Goal: Register for event/course

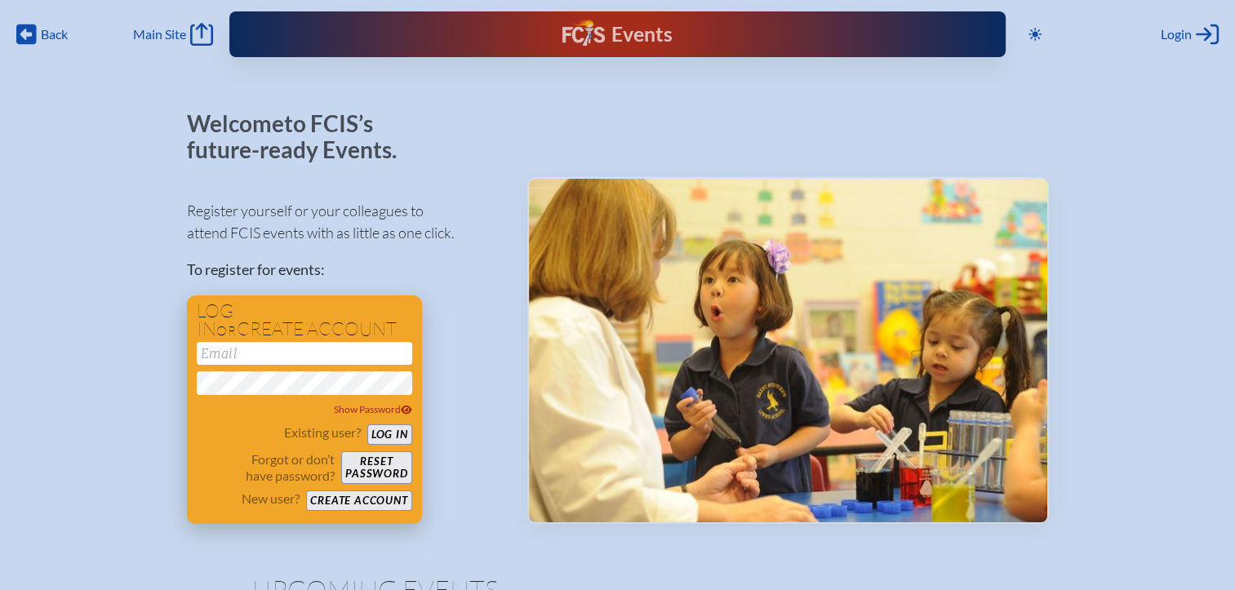
type input "[EMAIL_ADDRESS][DOMAIN_NAME]"
click at [389, 436] on button "Log in" at bounding box center [389, 434] width 45 height 20
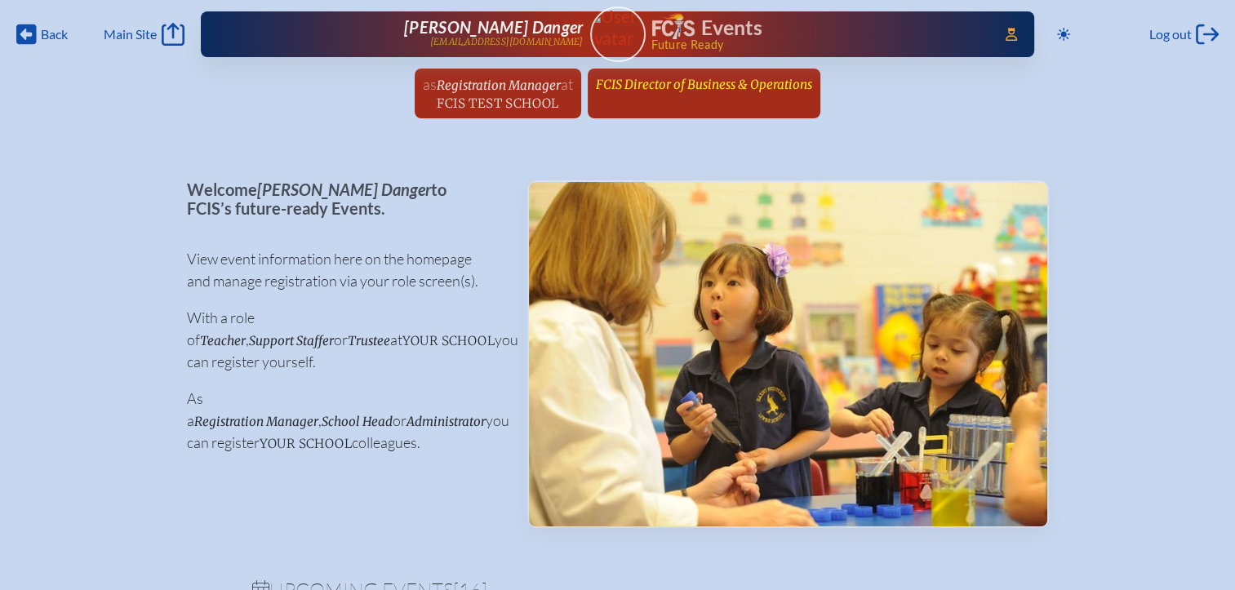
click at [648, 79] on span "FCIS Director of Business & Operations" at bounding box center [704, 85] width 216 height 16
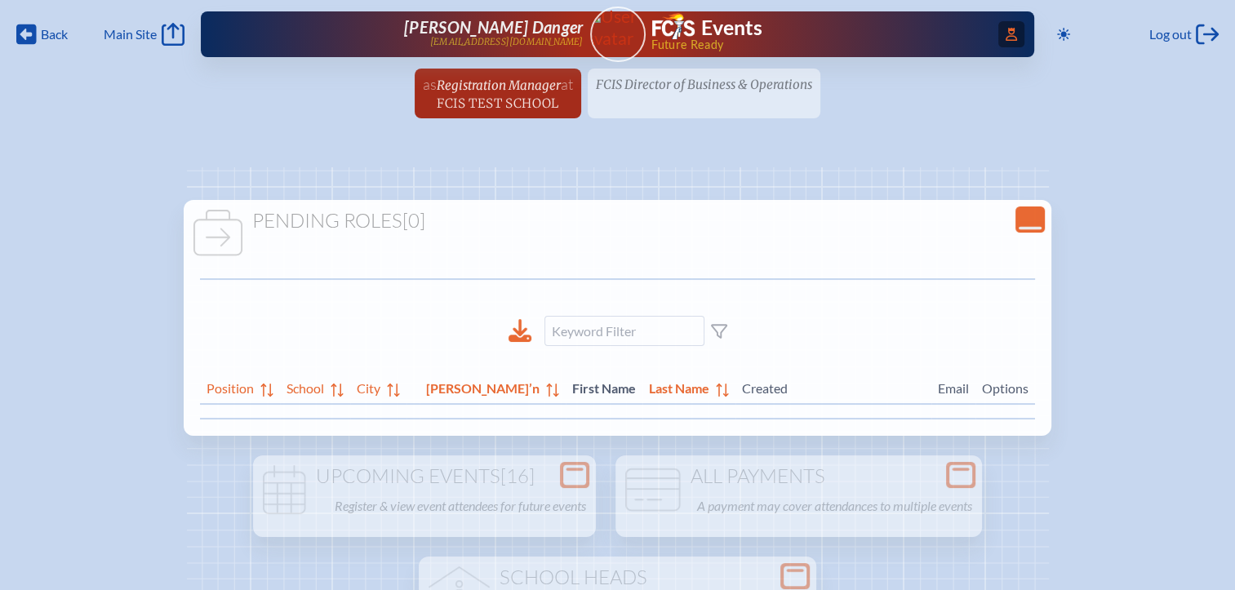
click at [1012, 41] on span "Access Users..." at bounding box center [1011, 34] width 26 height 26
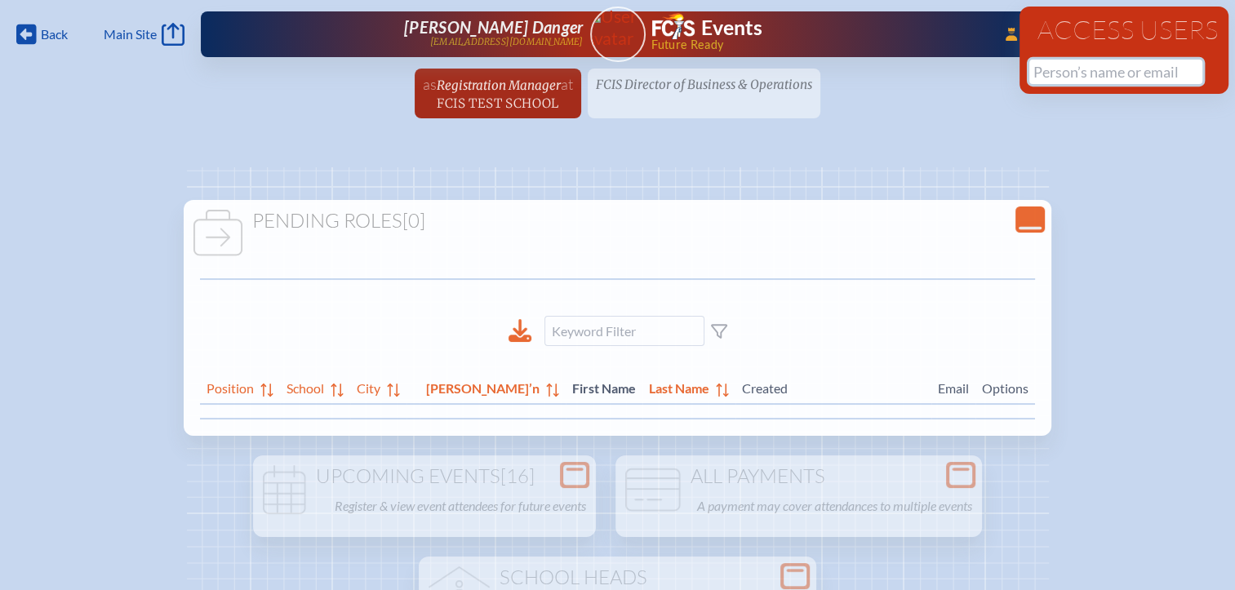
click at [1059, 78] on input "text" at bounding box center [1115, 72] width 173 height 24
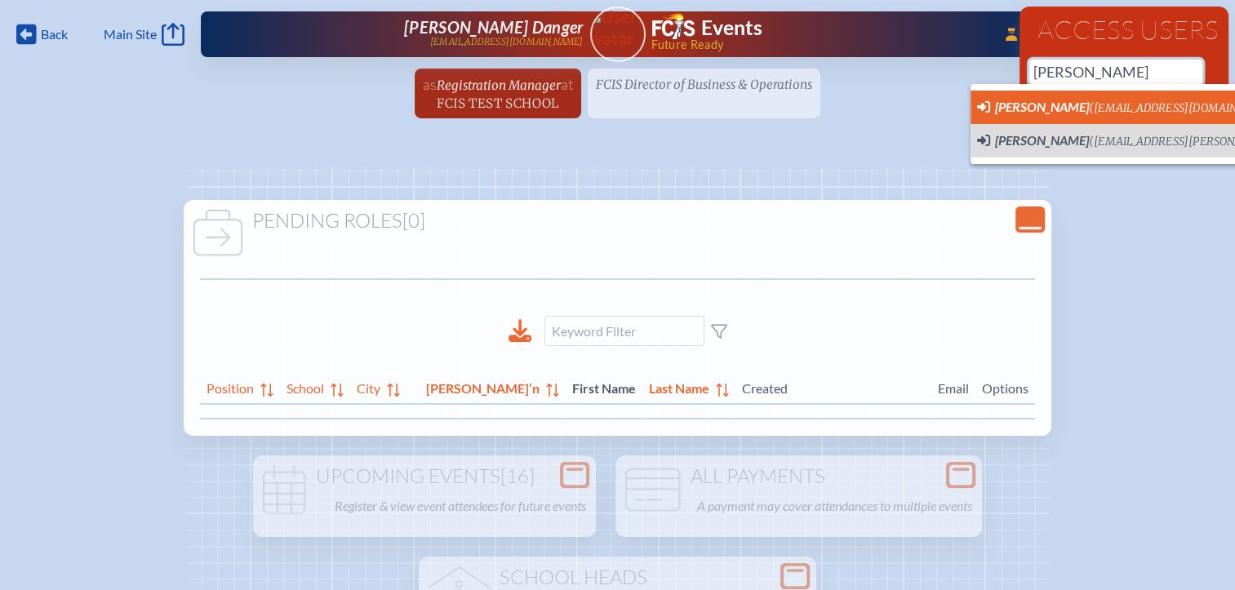
scroll to position [0, 20]
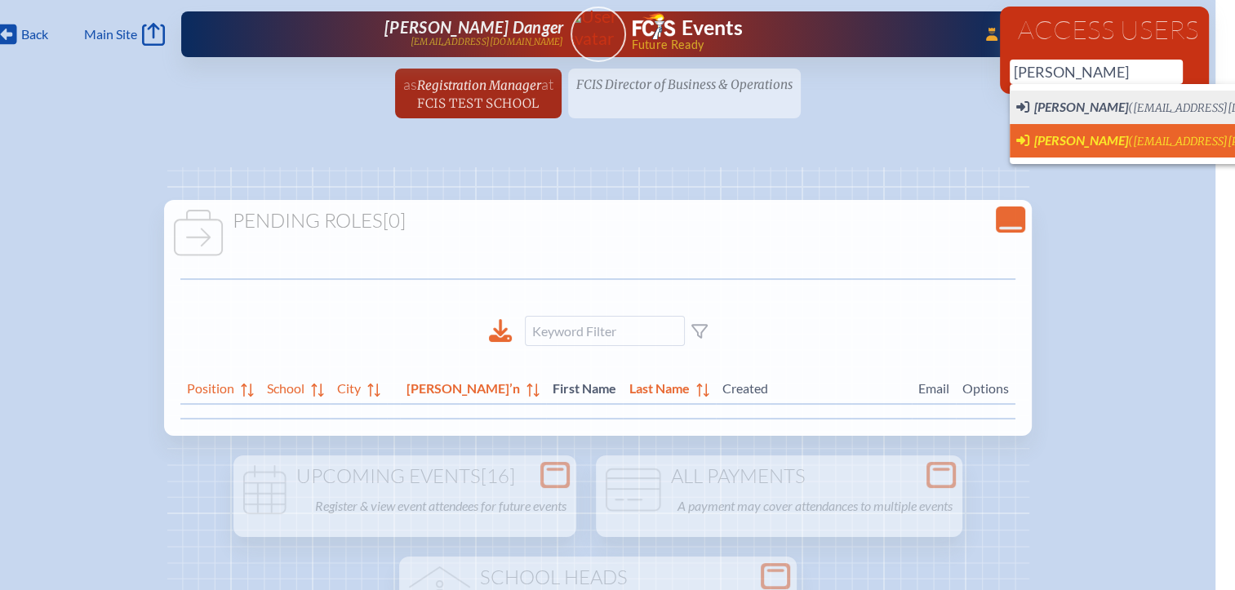
click at [1064, 138] on span "[PERSON_NAME]" at bounding box center [1081, 140] width 94 height 16
type input "[EMAIL_ADDRESS][PERSON_NAME][DOMAIN_NAME]"
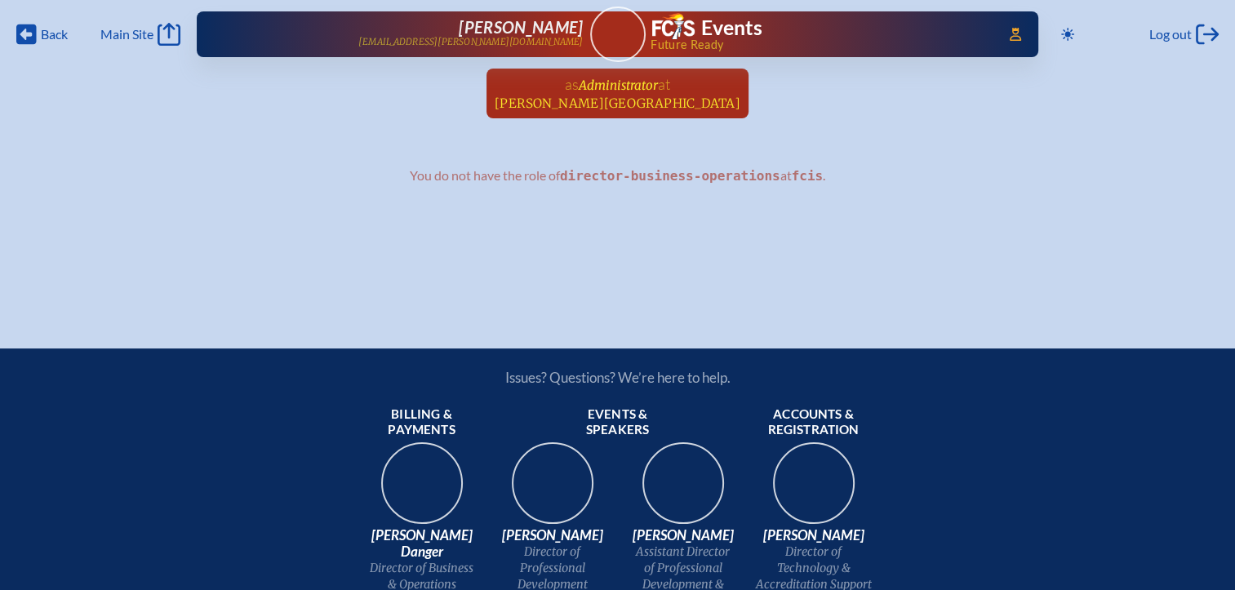
click at [617, 102] on span "[PERSON_NAME][GEOGRAPHIC_DATA]" at bounding box center [618, 104] width 246 height 16
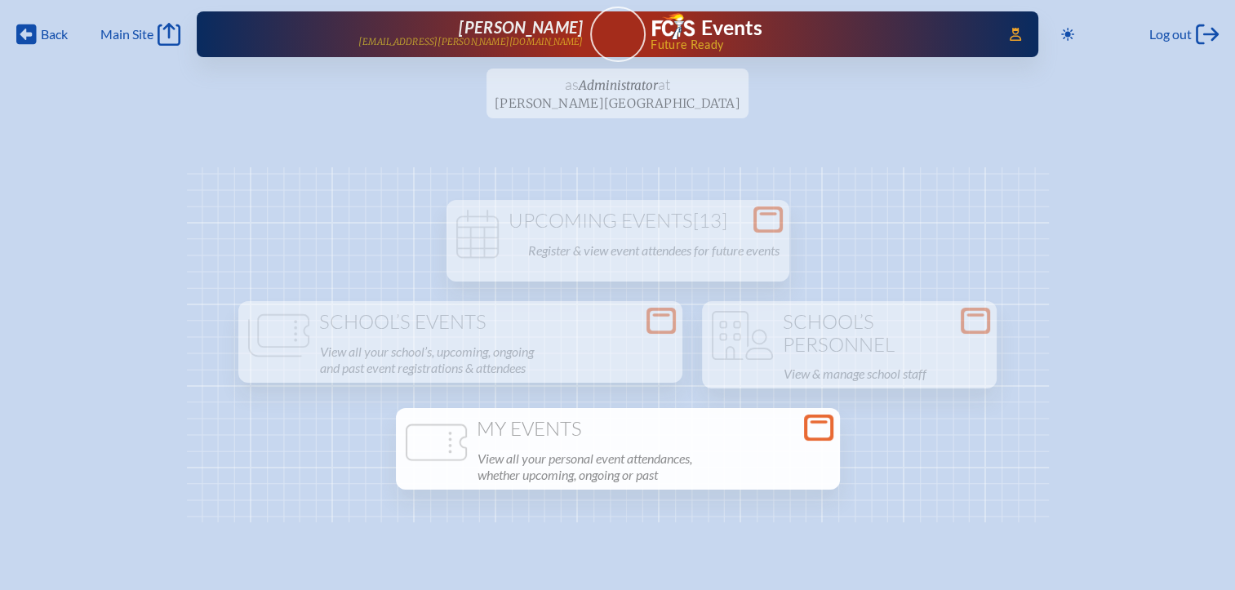
click at [811, 425] on icon at bounding box center [818, 428] width 23 height 20
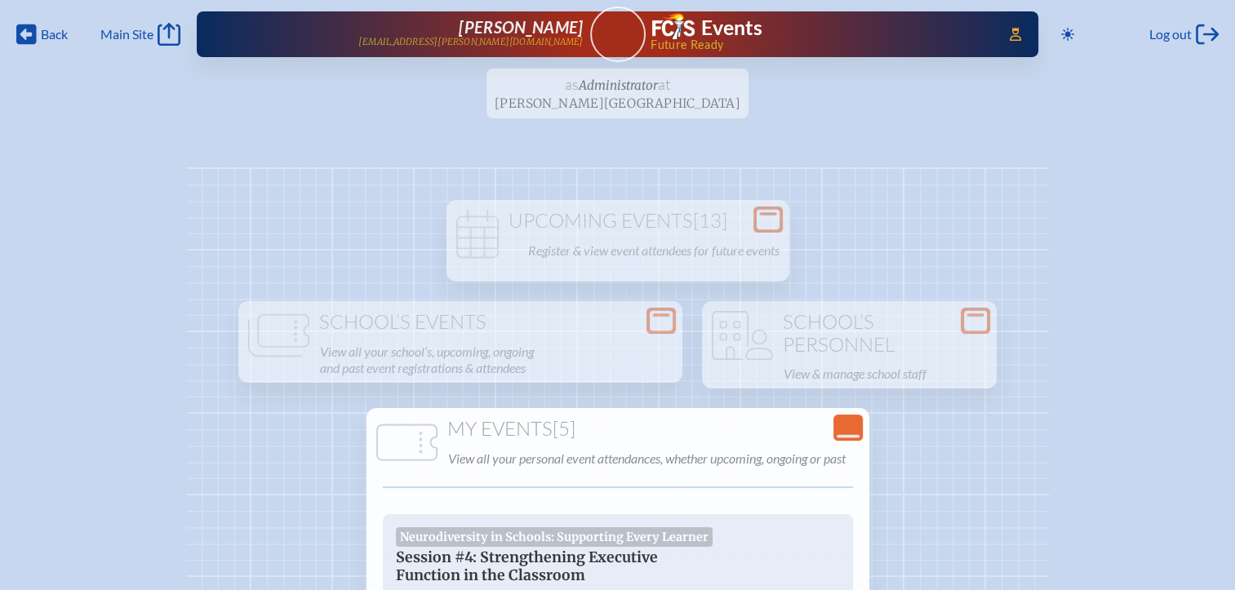
click at [557, 37] on p "[EMAIL_ADDRESS][PERSON_NAME][DOMAIN_NAME]" at bounding box center [470, 42] width 224 height 11
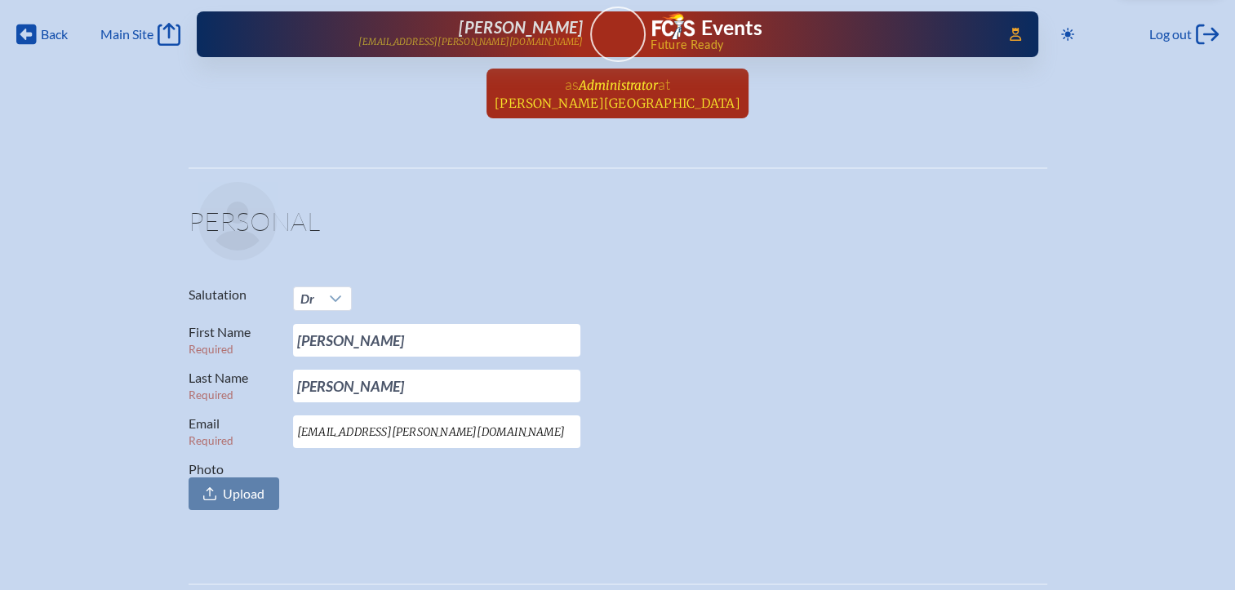
click at [604, 93] on span "at [PERSON_NAME][GEOGRAPHIC_DATA]" at bounding box center [618, 93] width 246 height 36
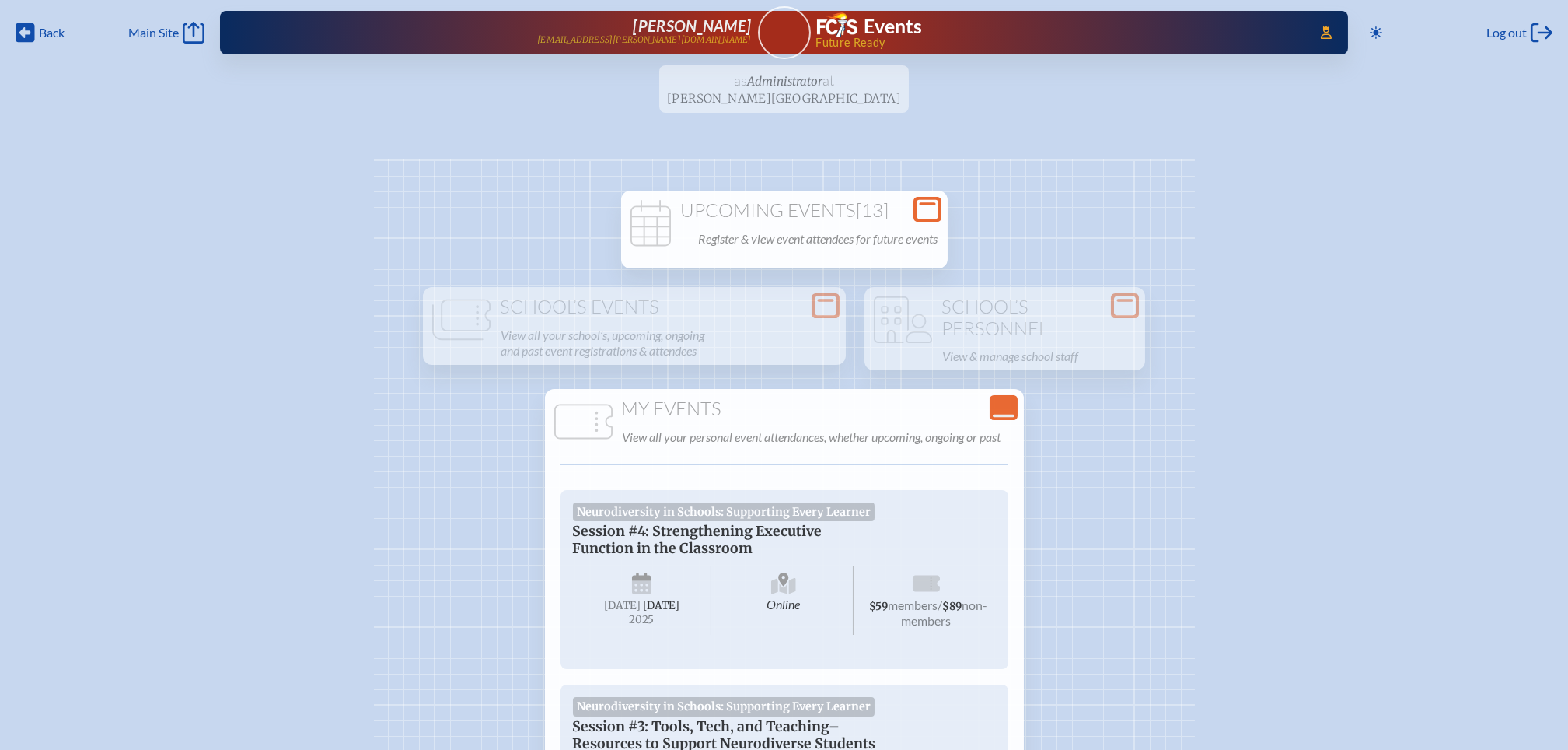
click at [838, 247] on p "Register & view event attendees for future events" at bounding box center [818, 238] width 239 height 22
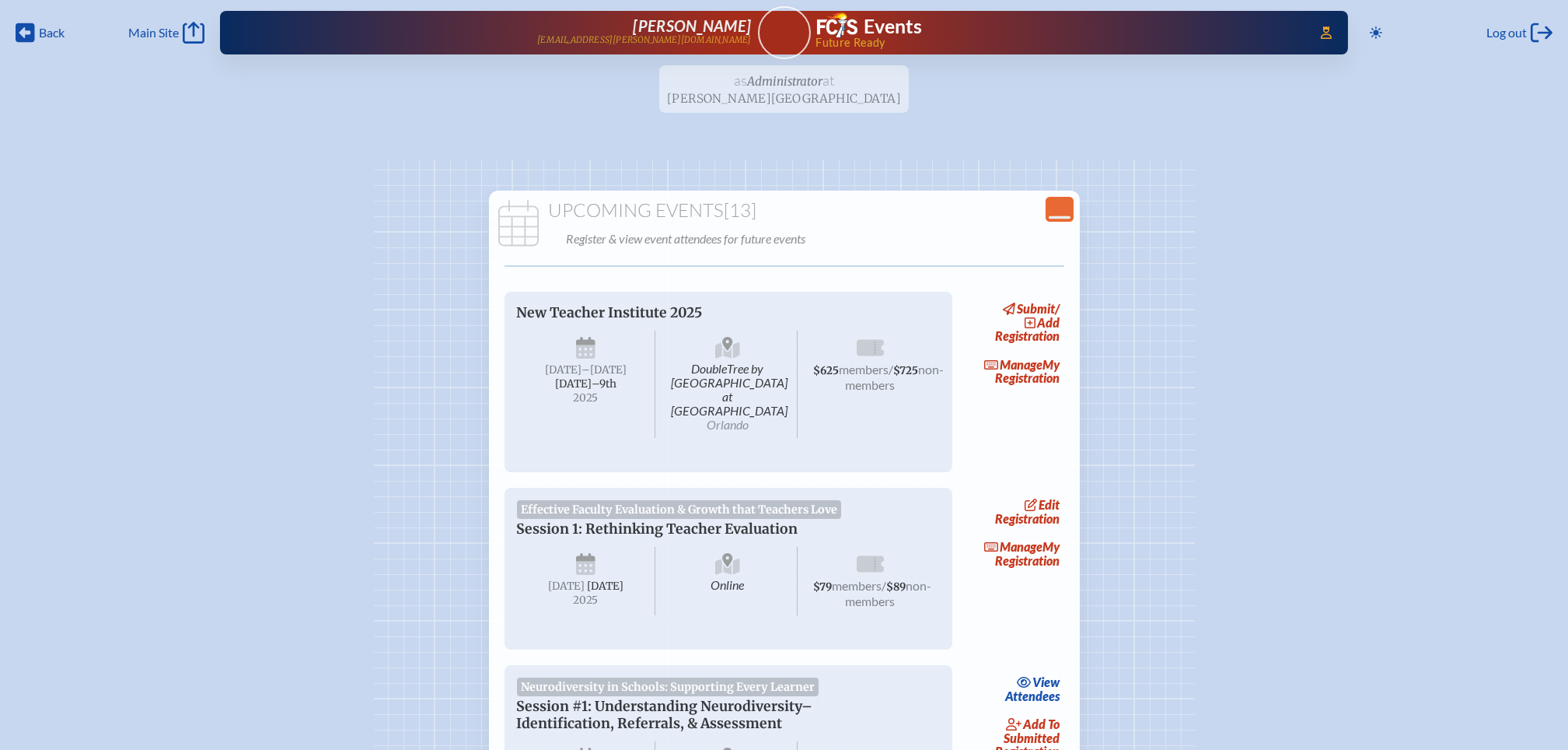
click at [805, 88] on ul "as Administrator at [PERSON_NAME][GEOGRAPHIC_DATA] since [DATE]" at bounding box center [784, 94] width 1568 height 57
click at [1055, 212] on icon "Close Console" at bounding box center [1059, 209] width 22 height 22
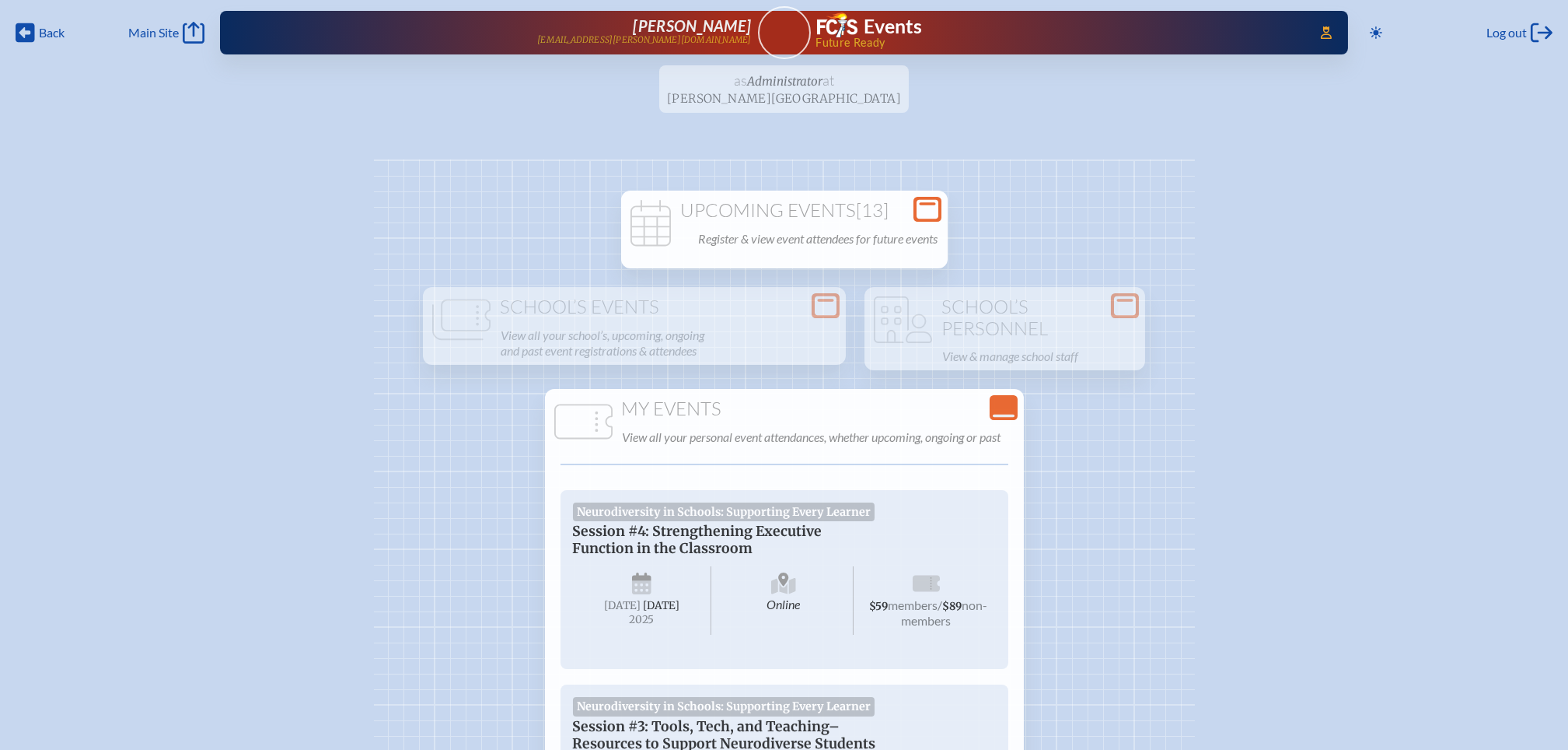
click at [932, 200] on icon at bounding box center [927, 210] width 22 height 19
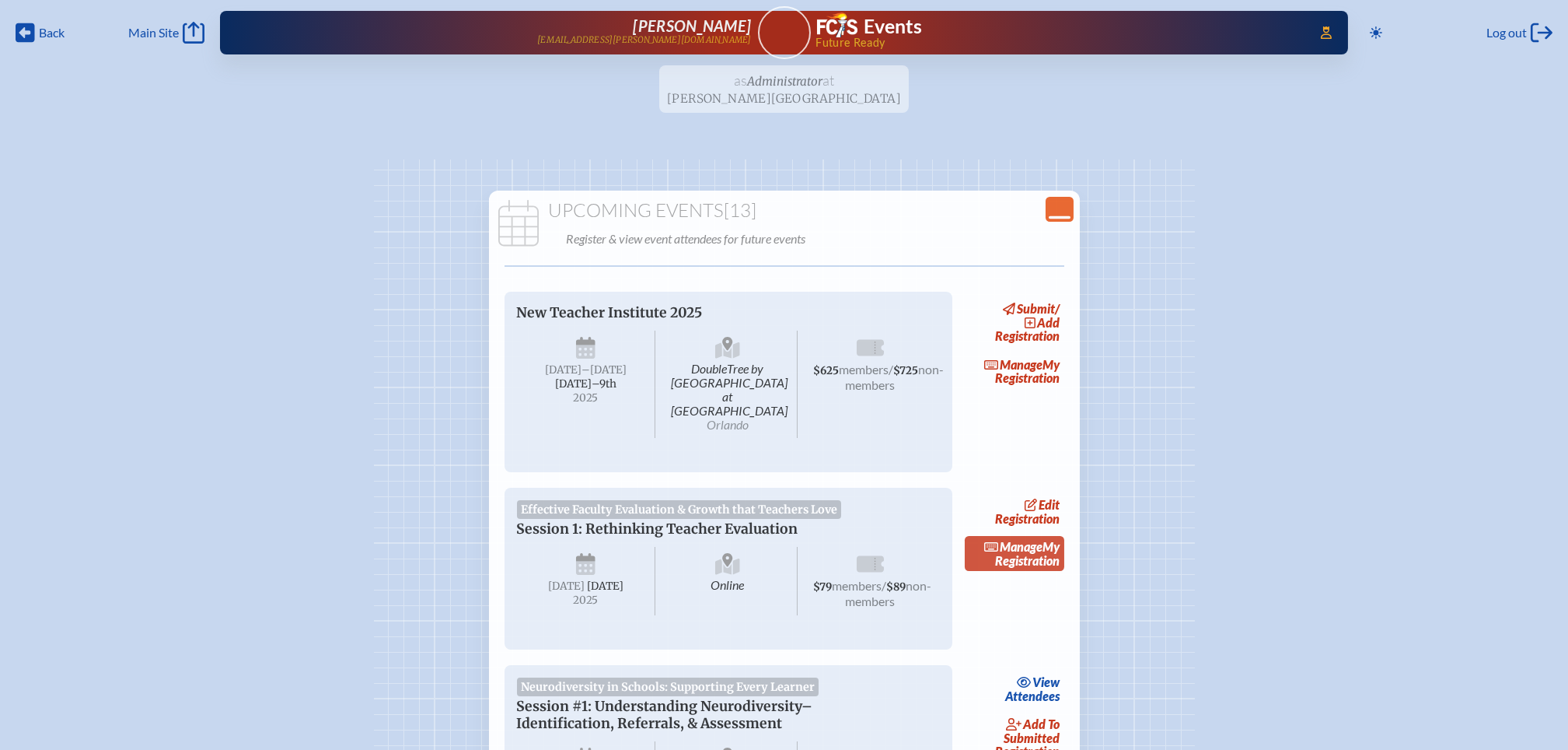
click at [1042, 538] on link "Manage My Registration" at bounding box center [1015, 554] width 99 height 36
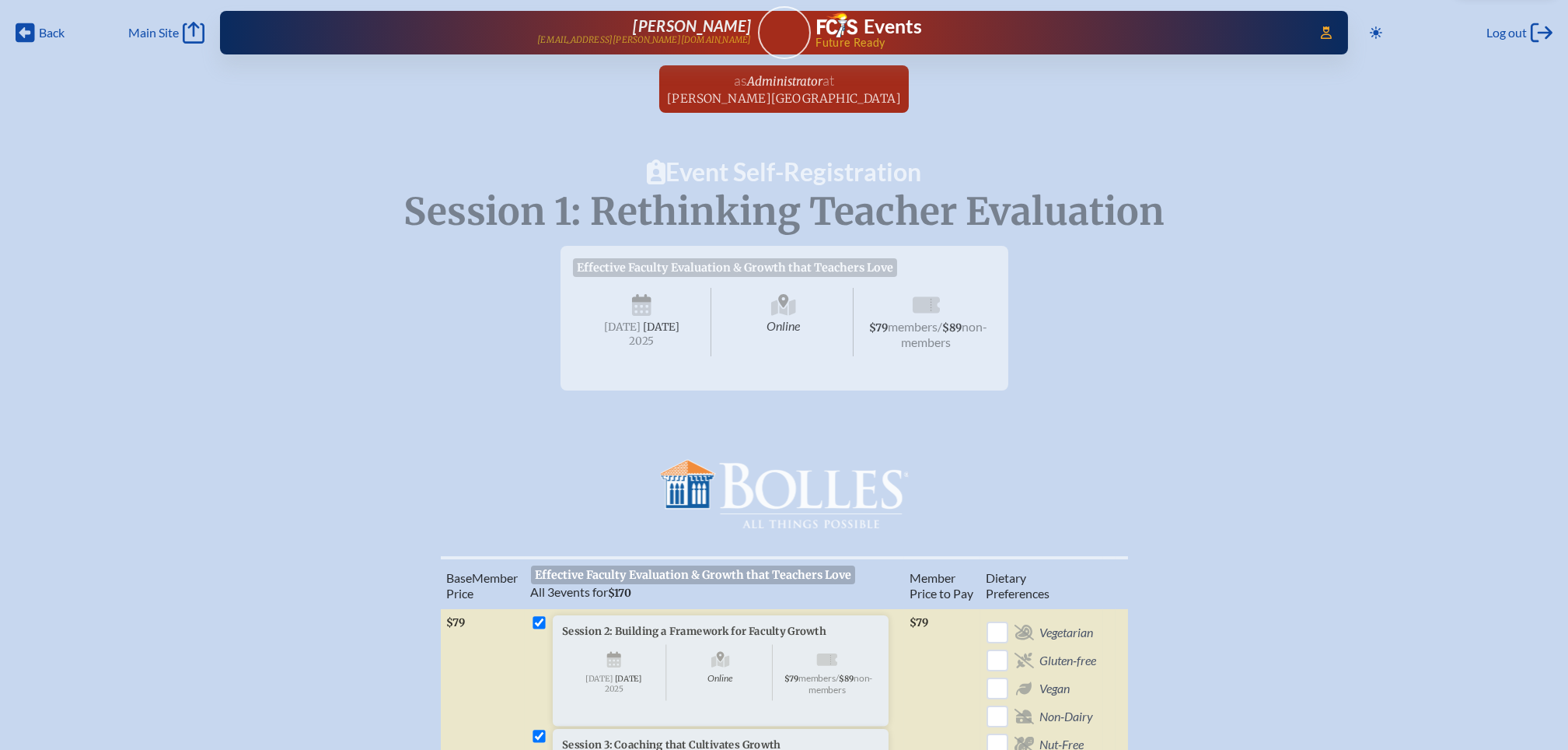
checkbox input "true"
drag, startPoint x: 809, startPoint y: 96, endPoint x: 868, endPoint y: 115, distance: 62.0
click at [809, 96] on span "[PERSON_NAME][GEOGRAPHIC_DATA]" at bounding box center [784, 99] width 234 height 15
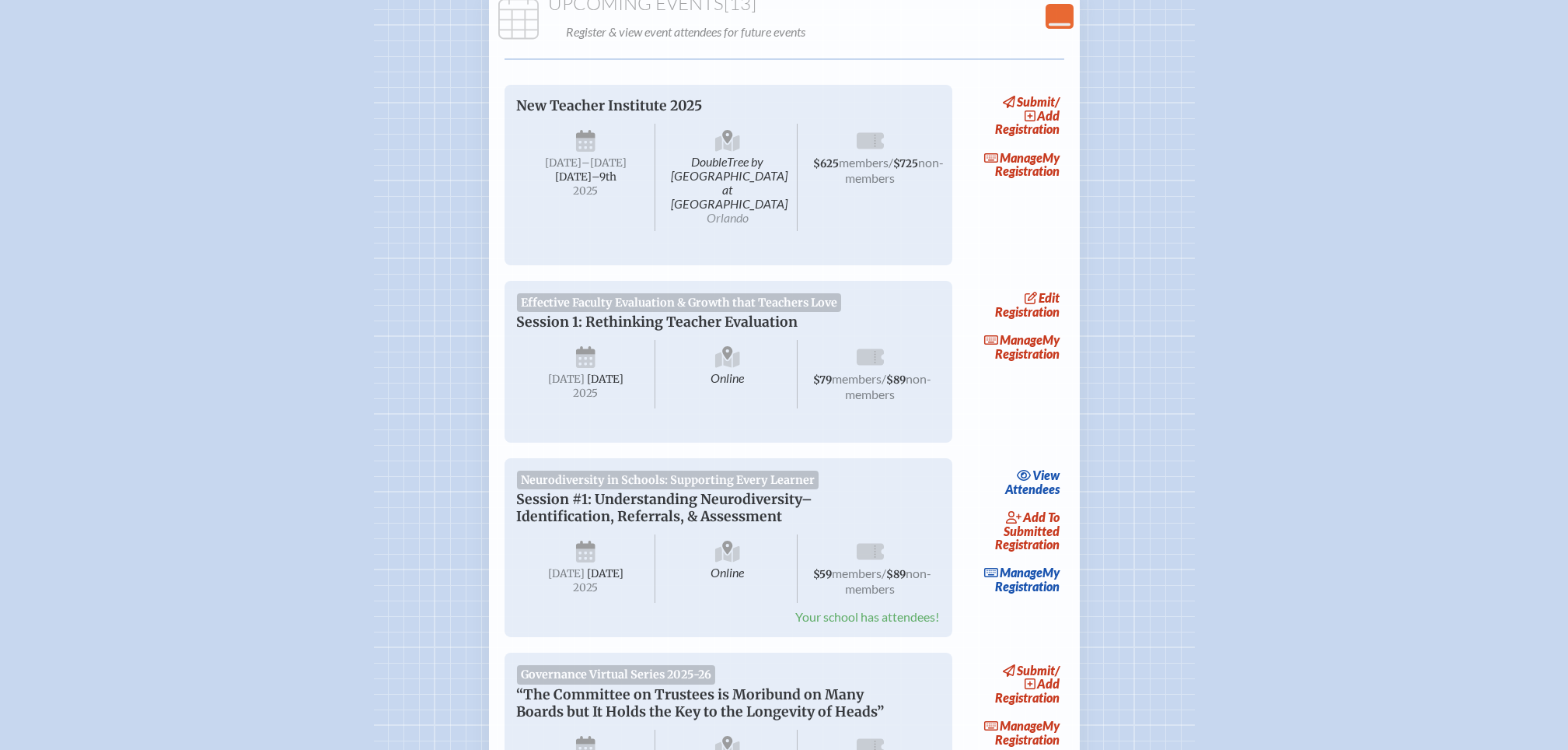
scroll to position [415, 0]
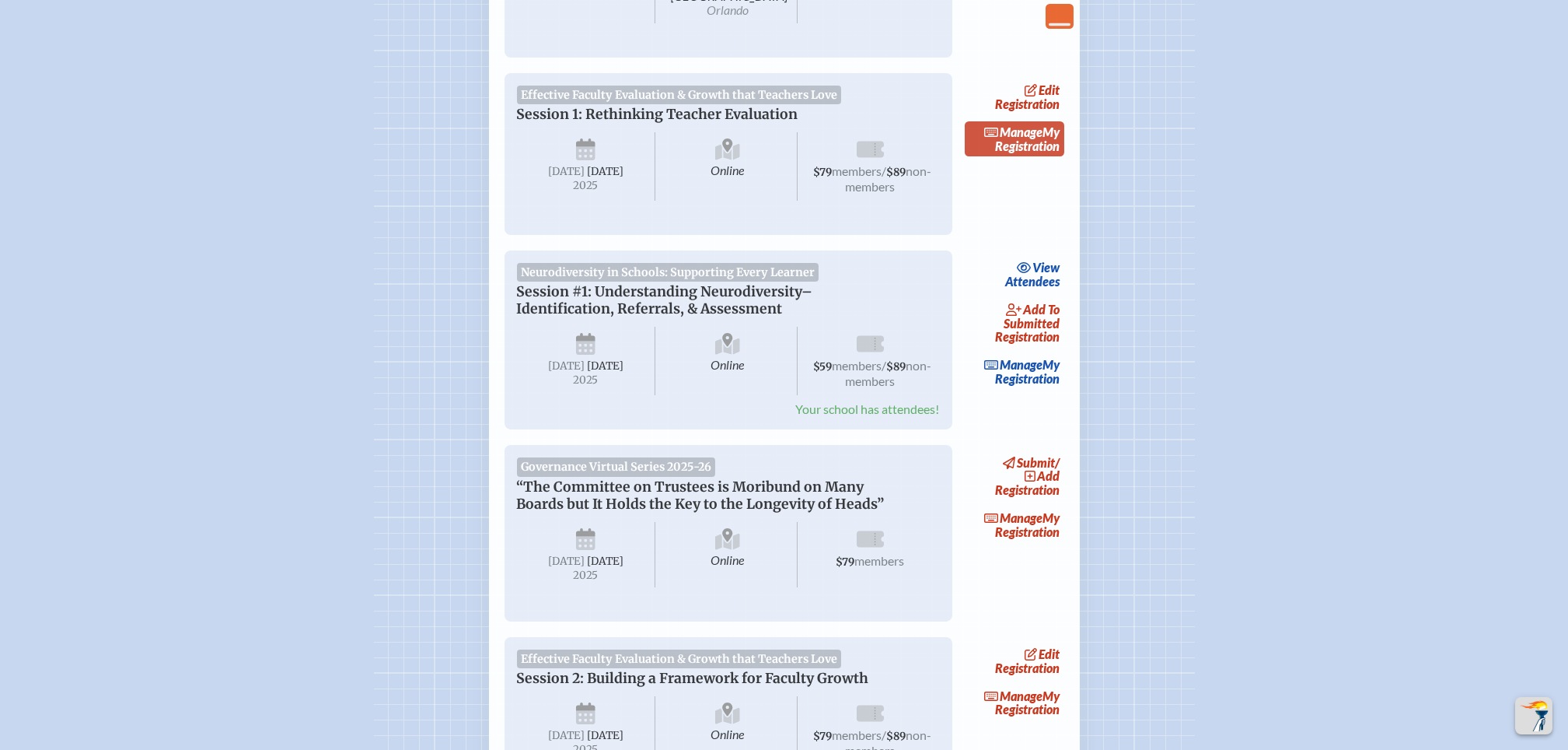
click at [1017, 124] on link "Manage My Registration" at bounding box center [1015, 139] width 99 height 36
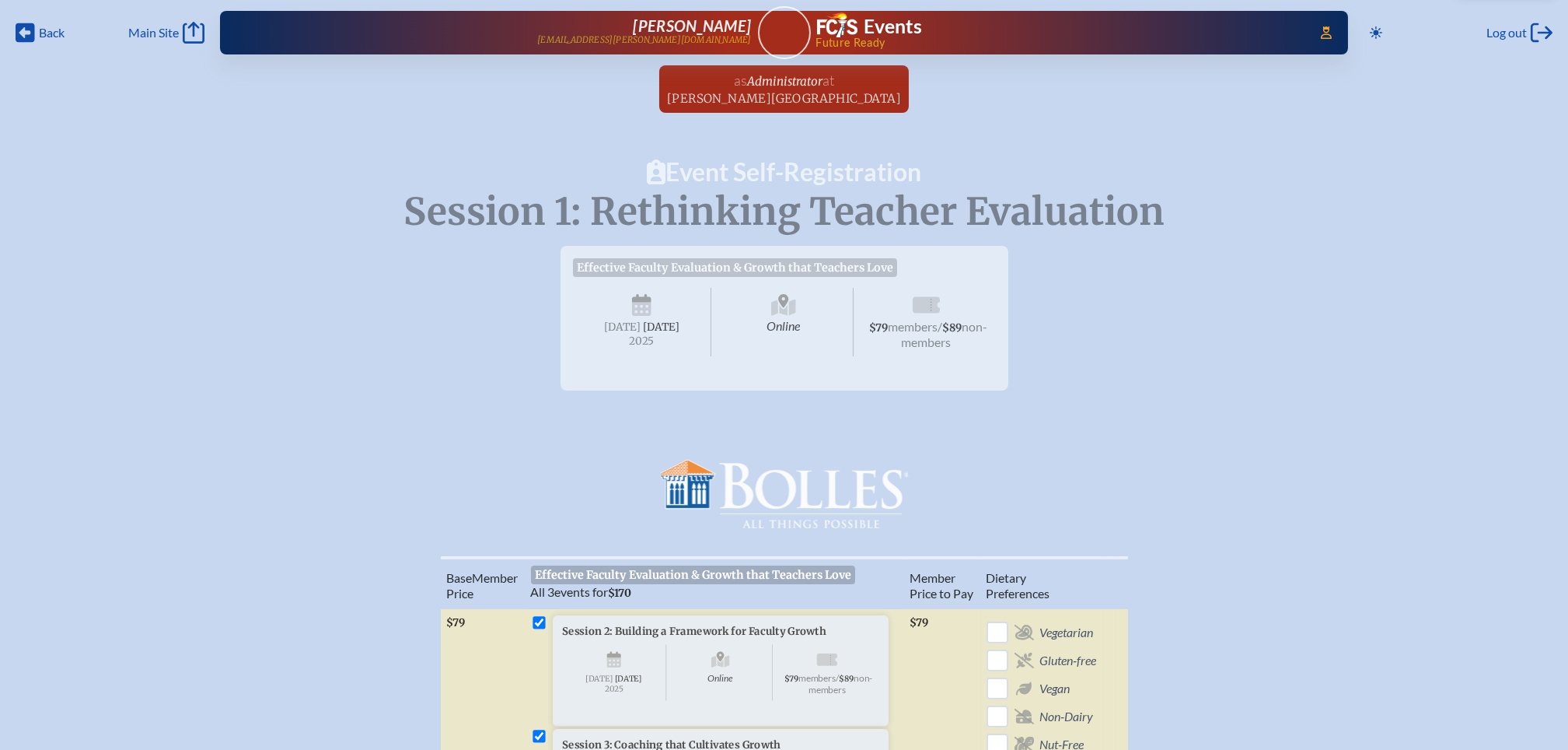
checkbox input "true"
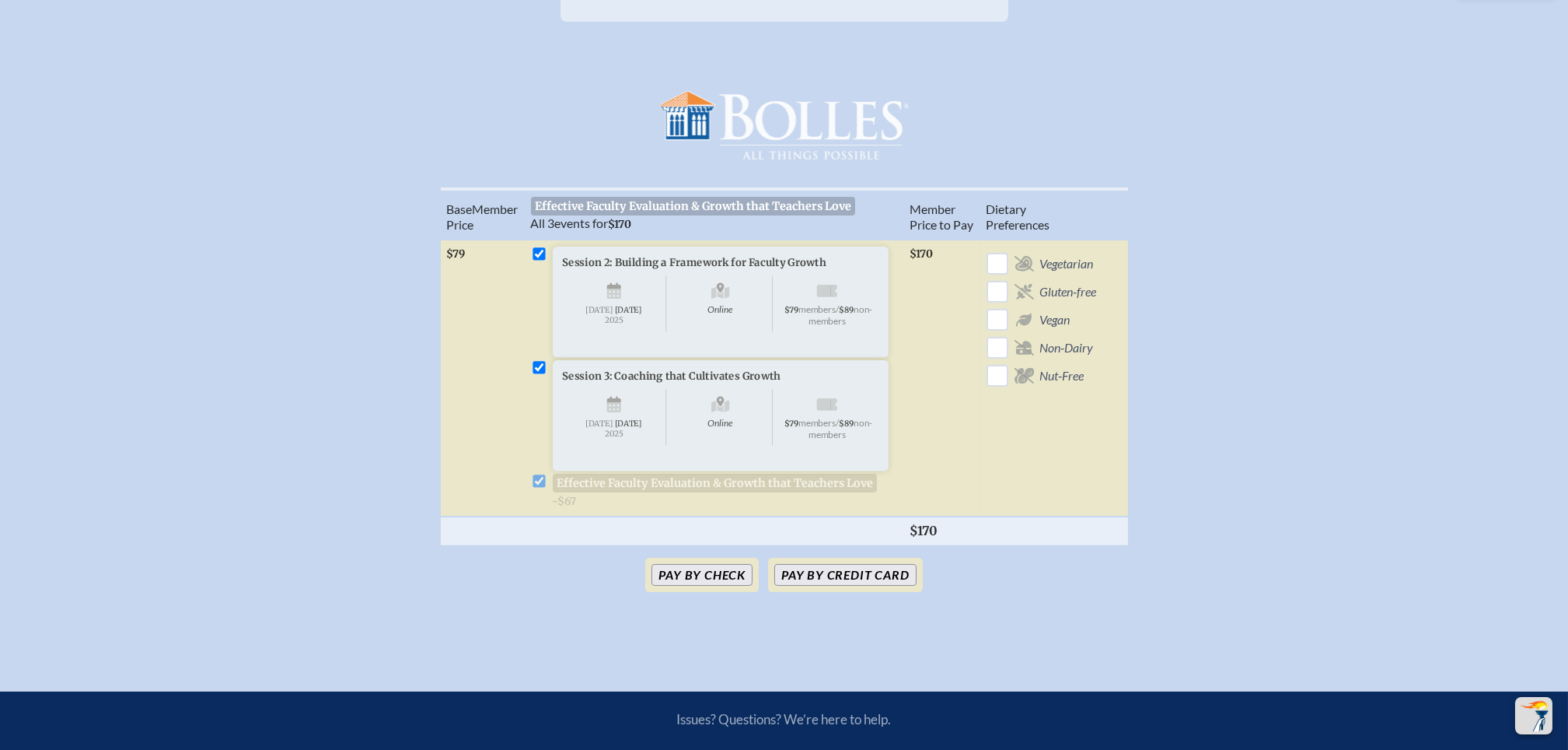
scroll to position [415, 0]
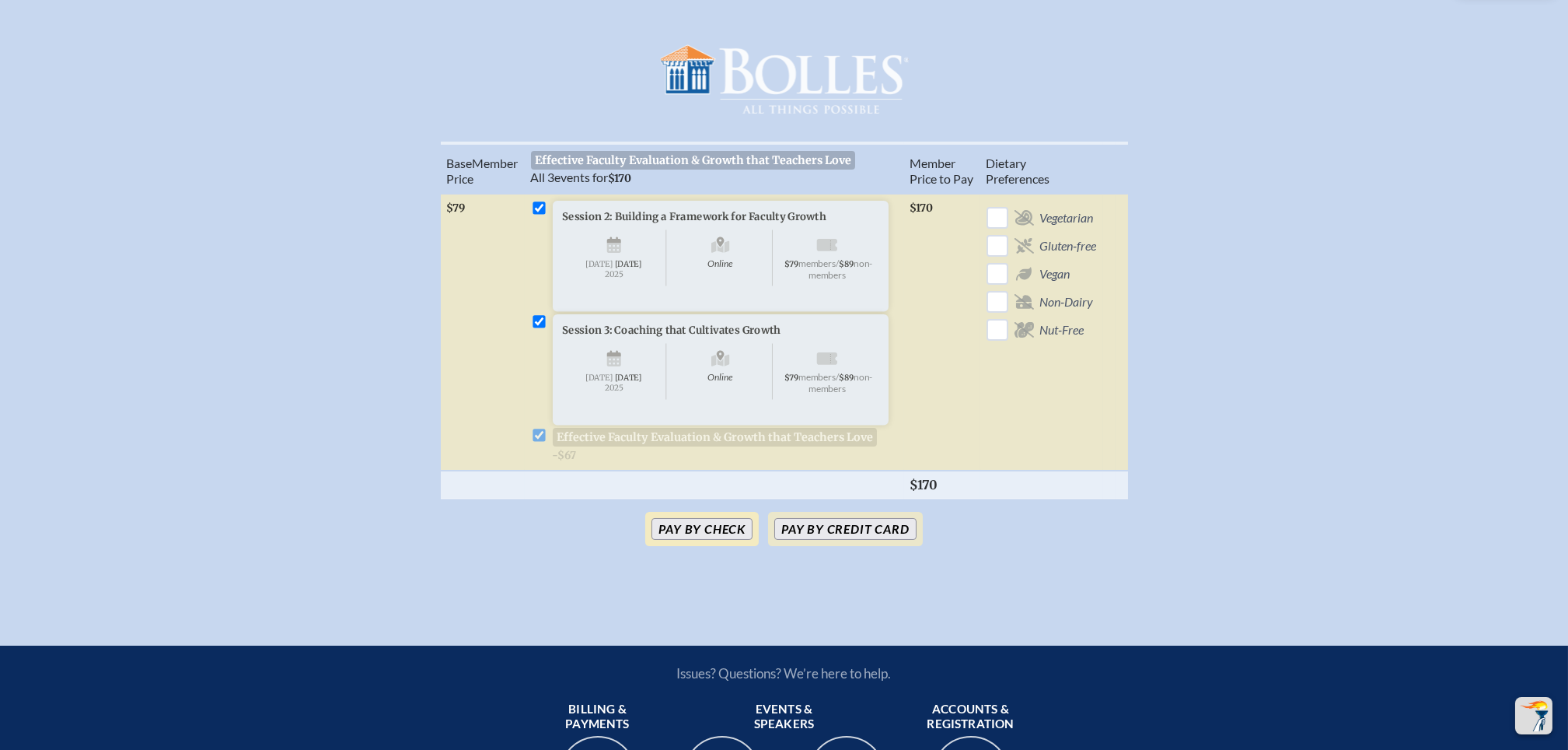
click at [713, 539] on button "Pay by Check" at bounding box center [702, 529] width 101 height 22
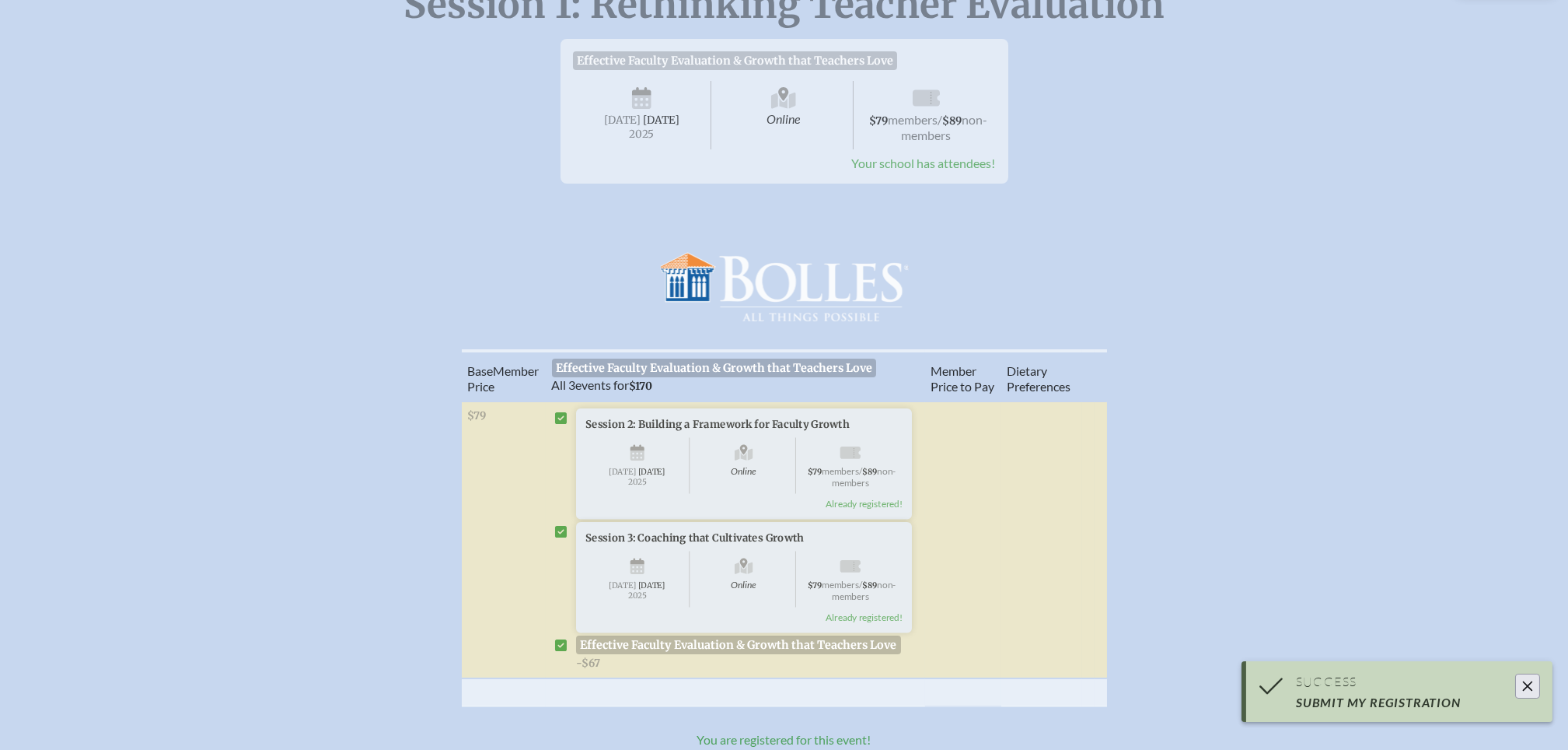
scroll to position [0, 0]
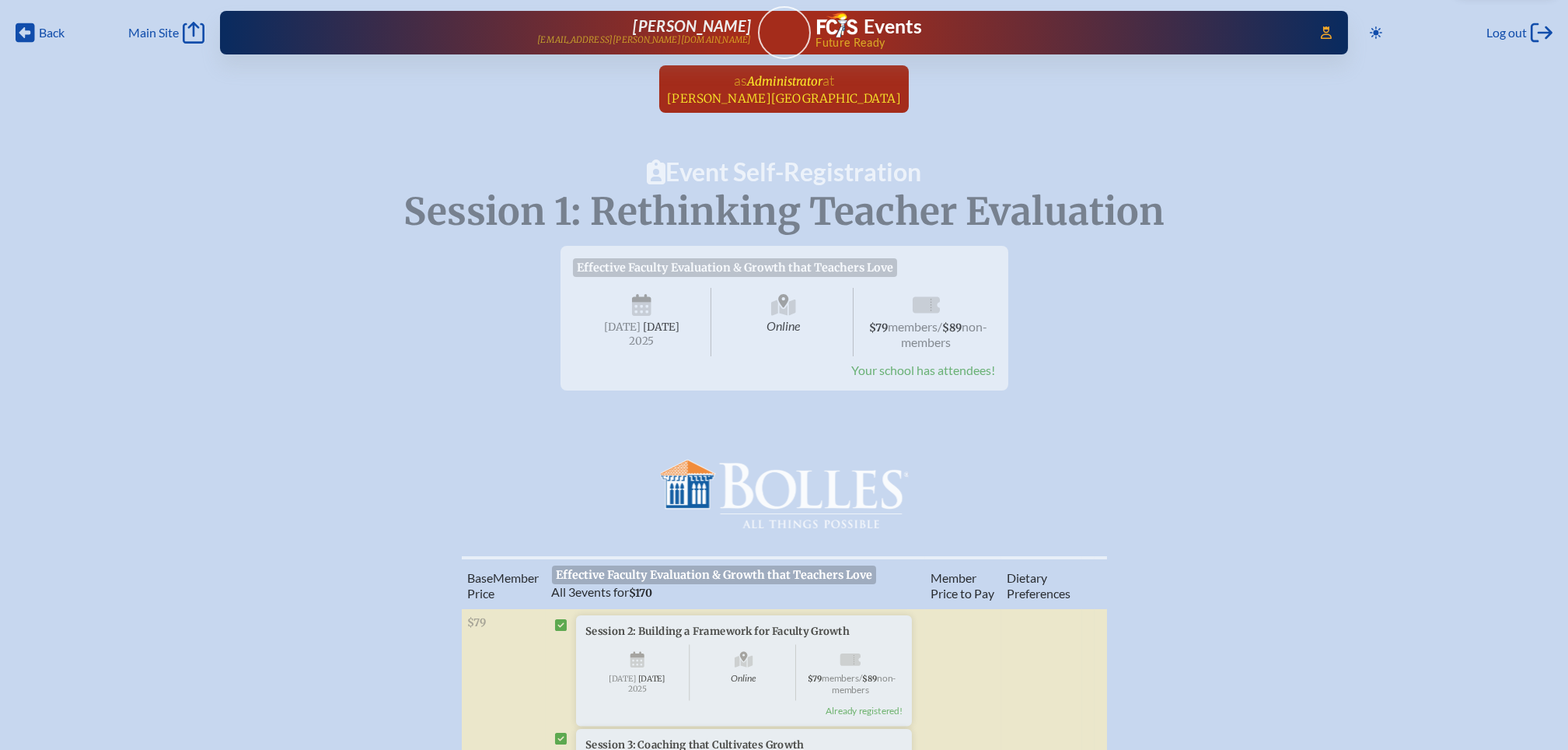
click at [773, 99] on span "[PERSON_NAME][GEOGRAPHIC_DATA]" at bounding box center [784, 99] width 234 height 15
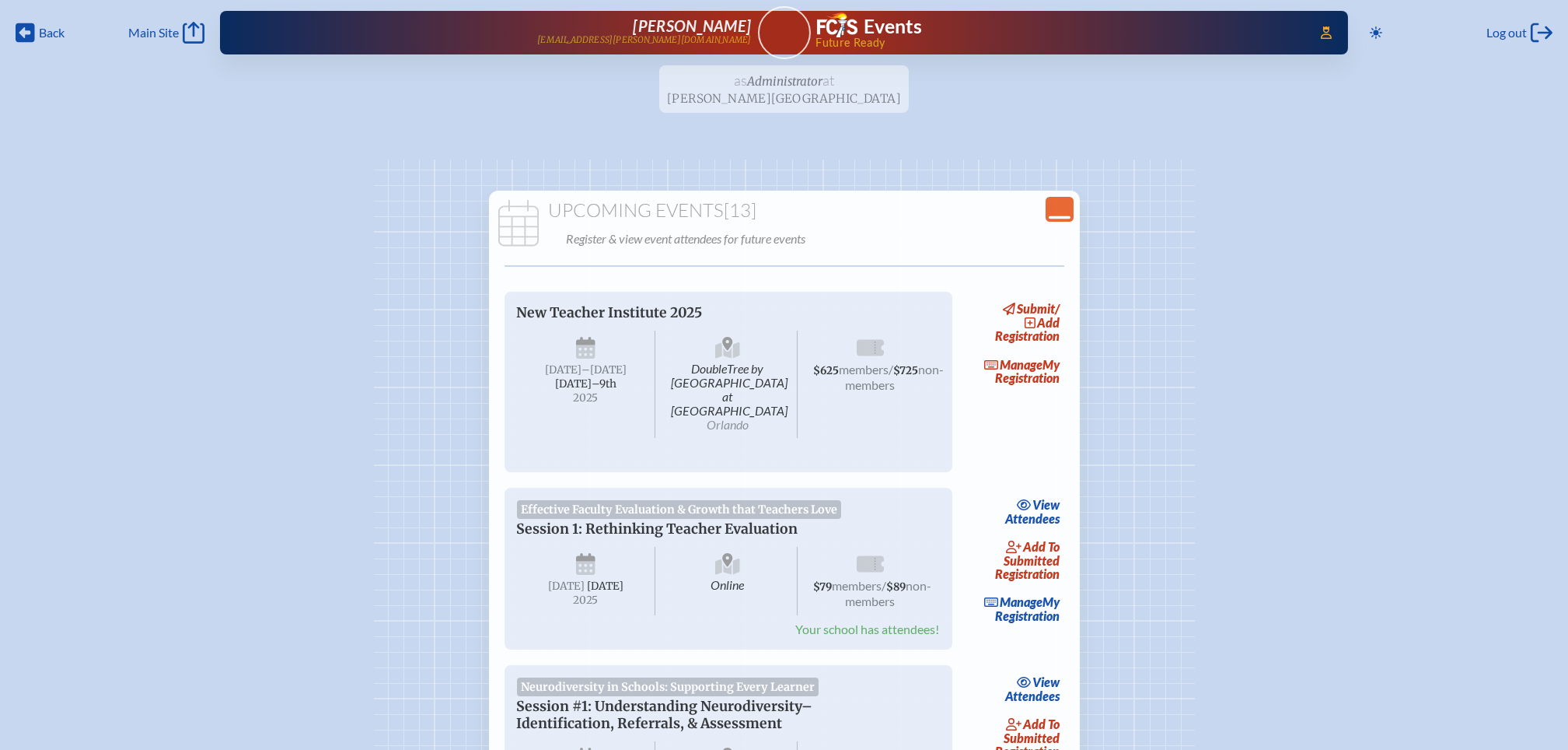
click at [1066, 203] on icon "Close Console" at bounding box center [1059, 209] width 22 height 22
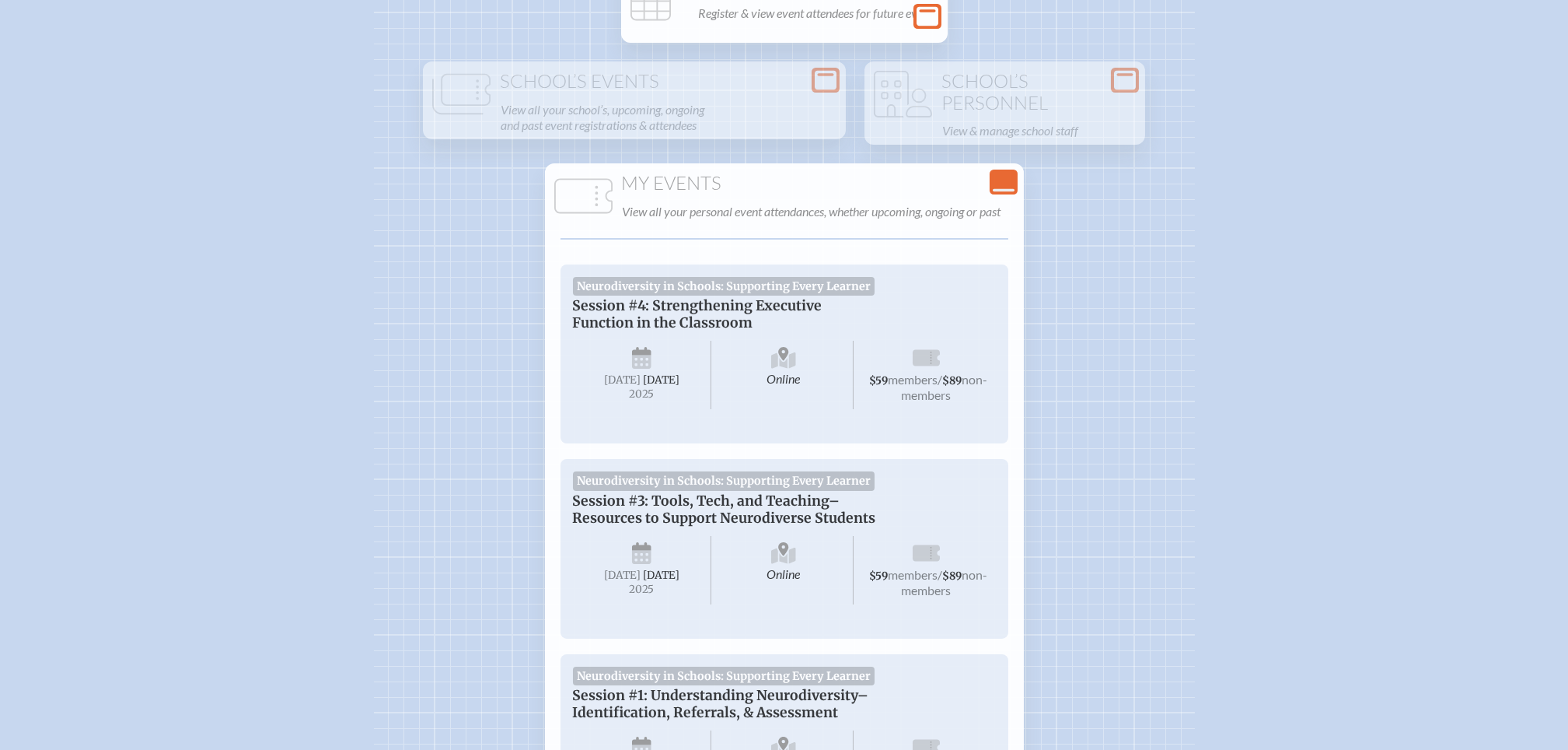
scroll to position [207, 0]
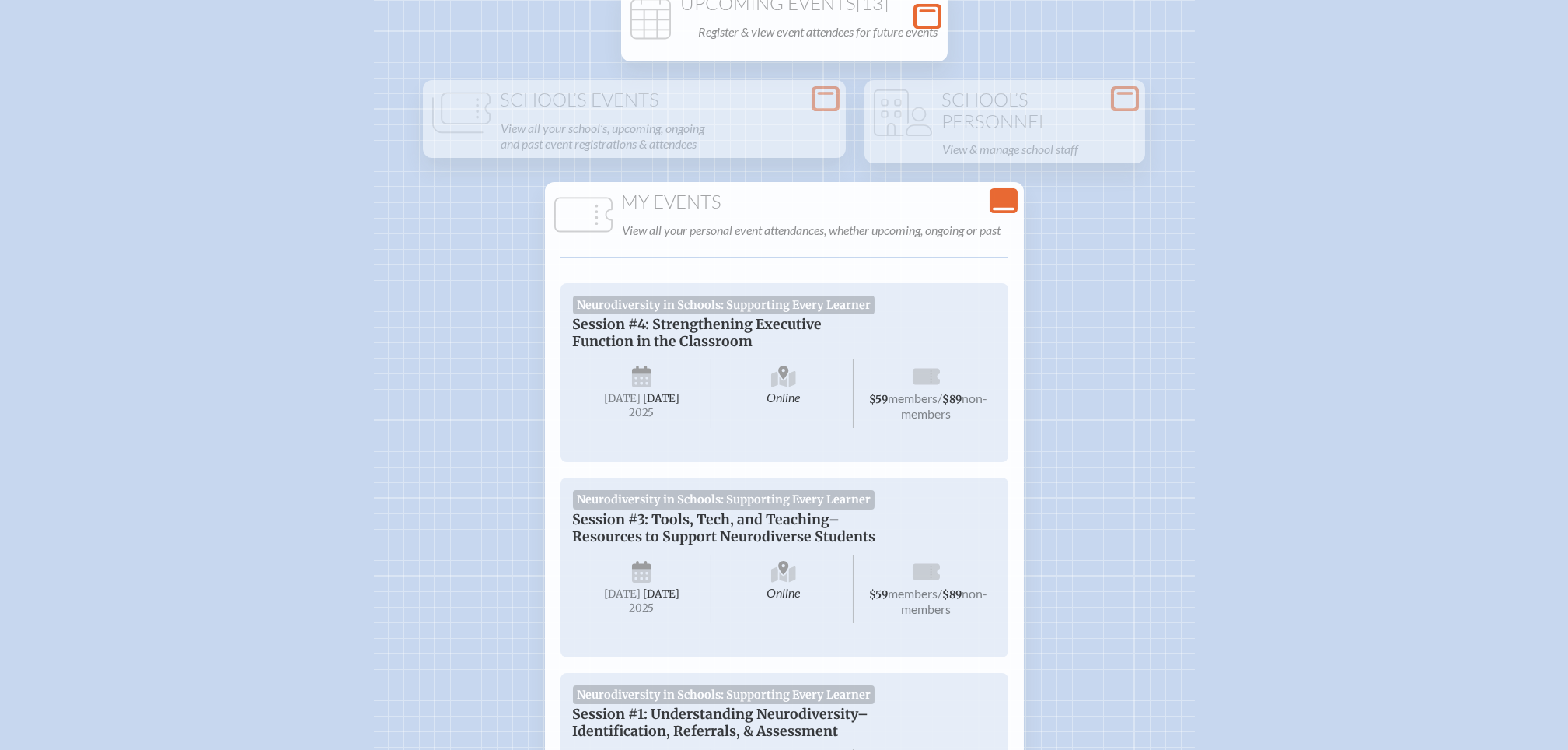
click at [1005, 203] on icon "Close Console" at bounding box center [1003, 200] width 22 height 22
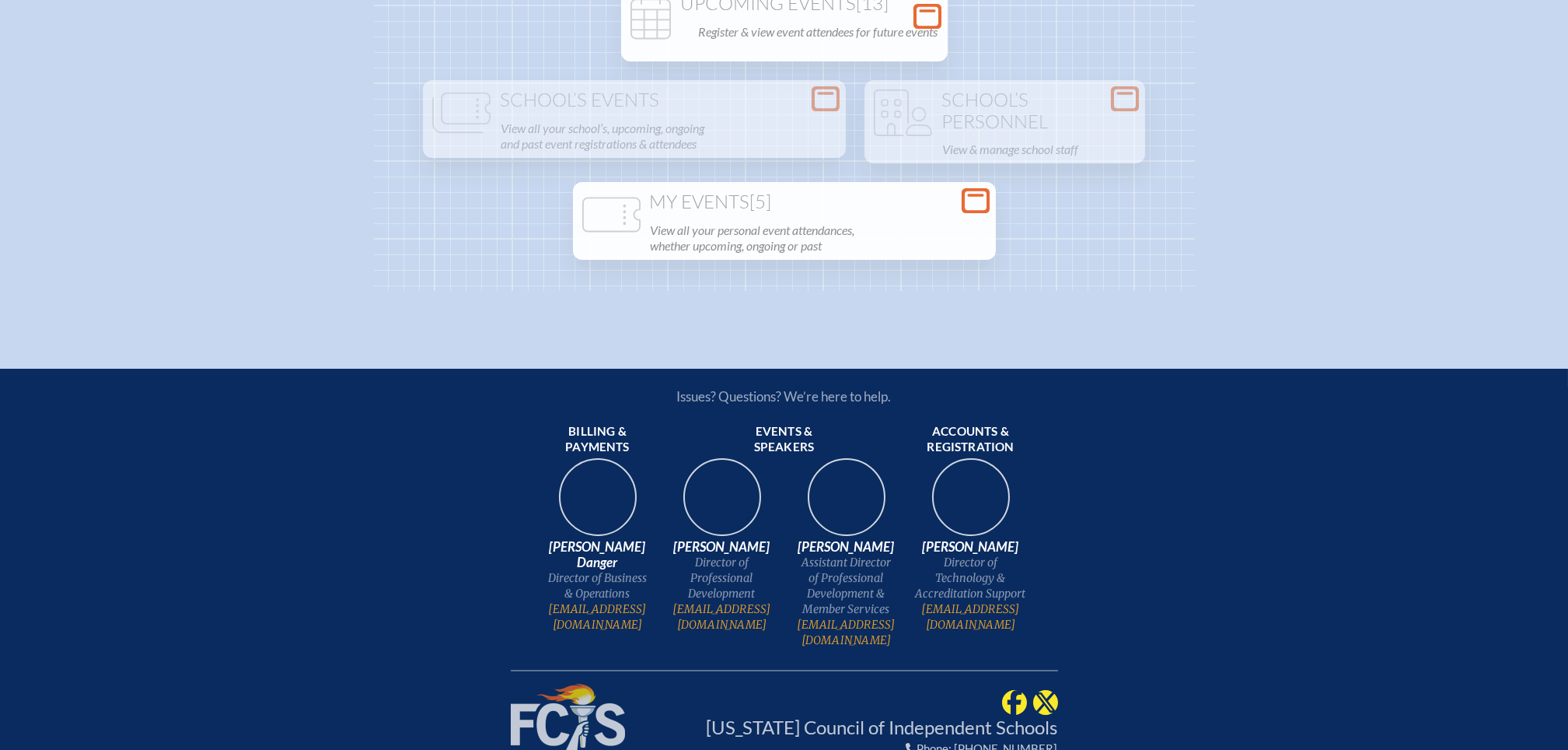
click at [1005, 203] on div "Open Console Upcoming Events [13] Register & view event attendees for future ev…" at bounding box center [785, 121] width 821 height 338
click at [975, 201] on icon at bounding box center [975, 201] width 22 height 19
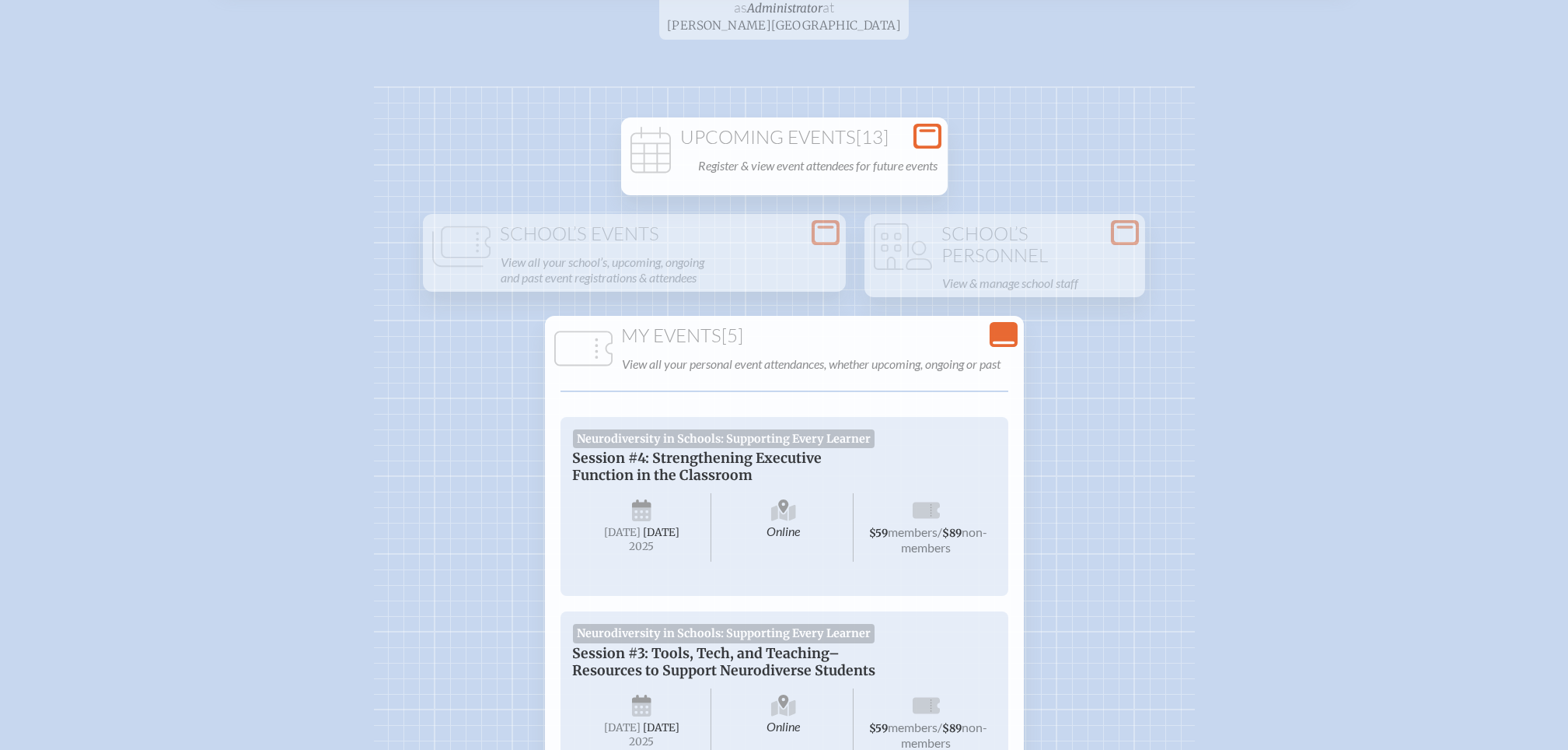
scroll to position [0, 0]
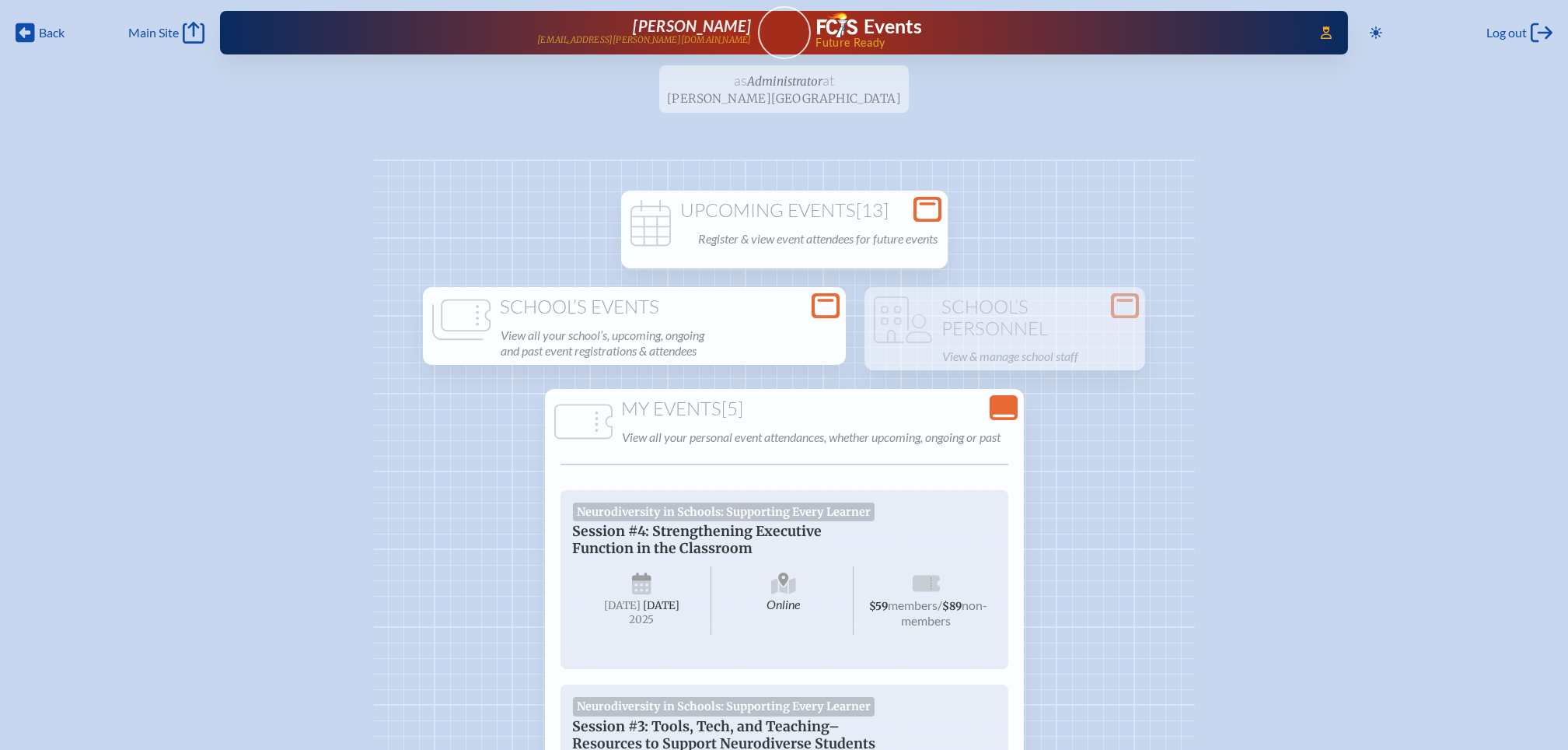
click at [809, 307] on h1 "School’s Events" at bounding box center [634, 307] width 411 height 22
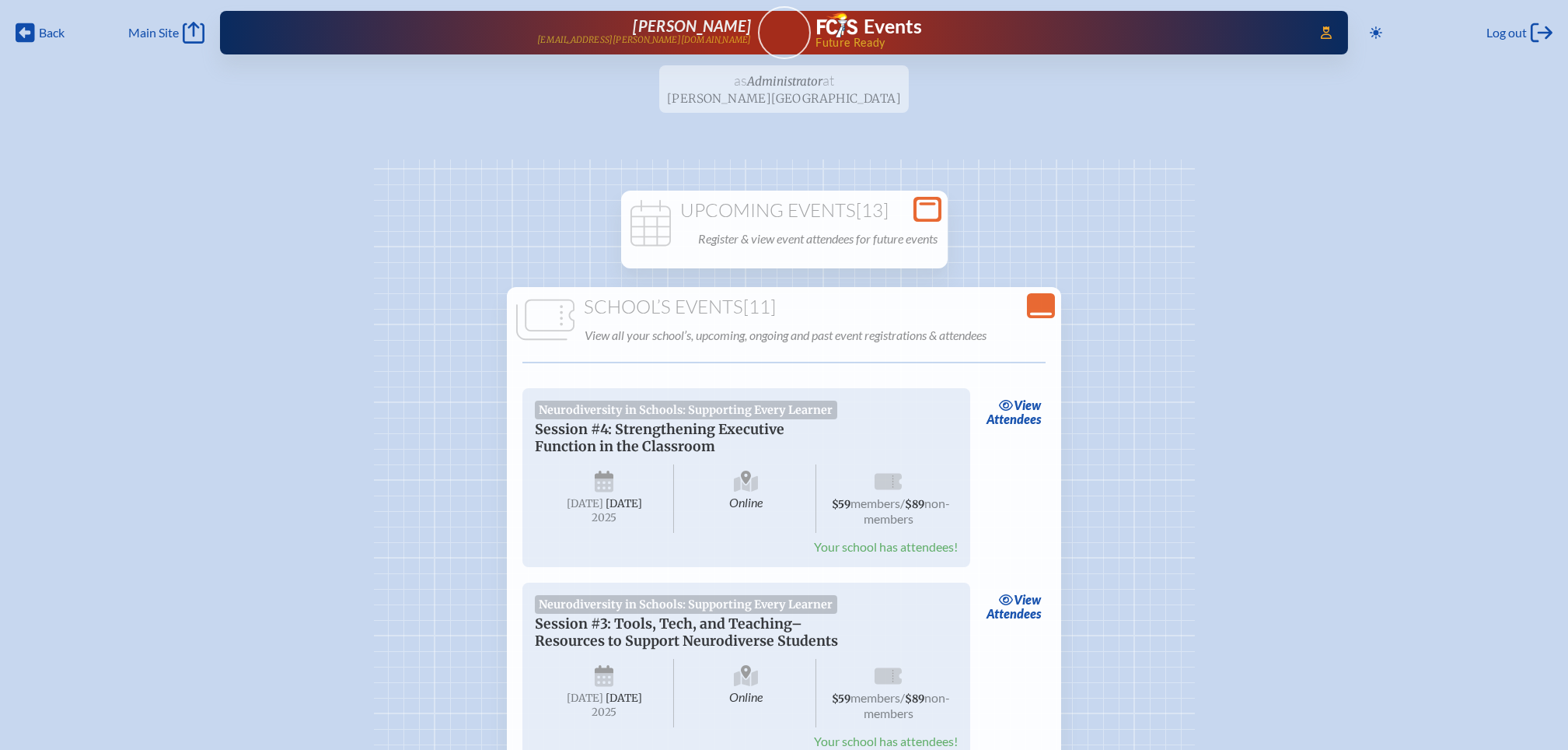
click at [1034, 308] on icon "Close Console" at bounding box center [1041, 305] width 22 height 22
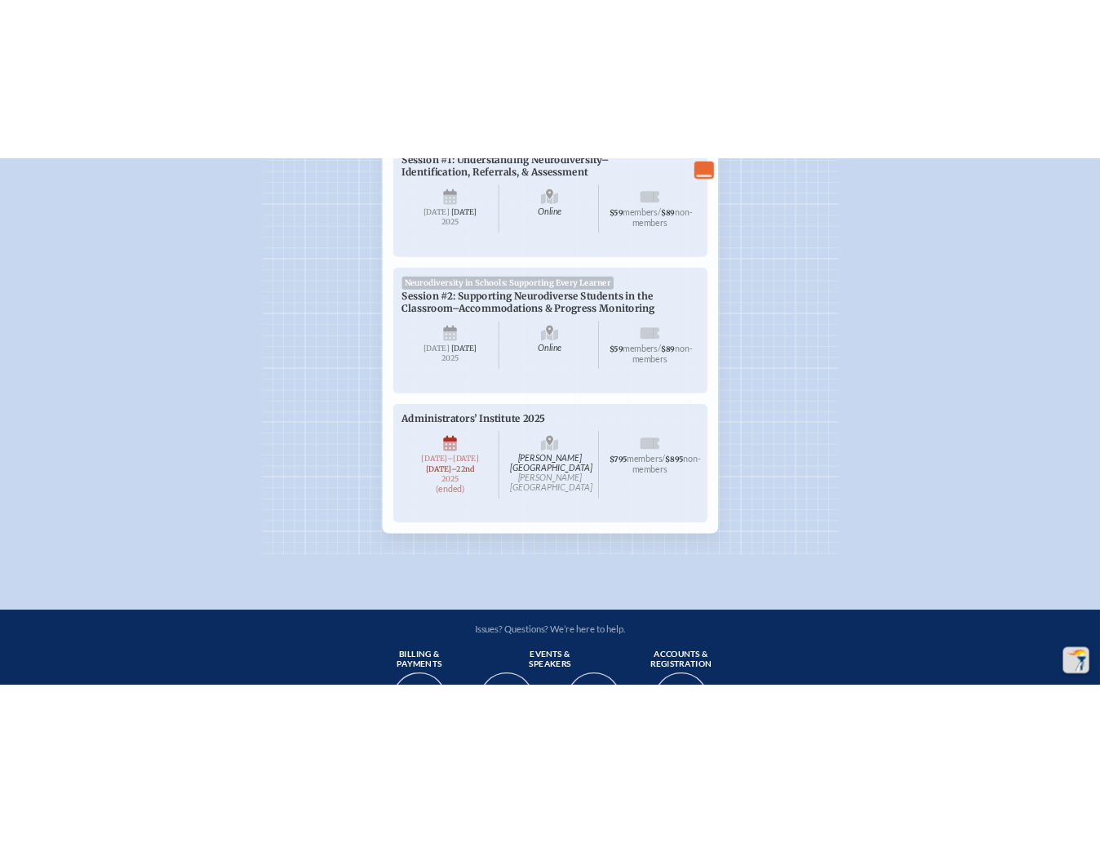
scroll to position [1523, 0]
